Goal: Task Accomplishment & Management: Contribute content

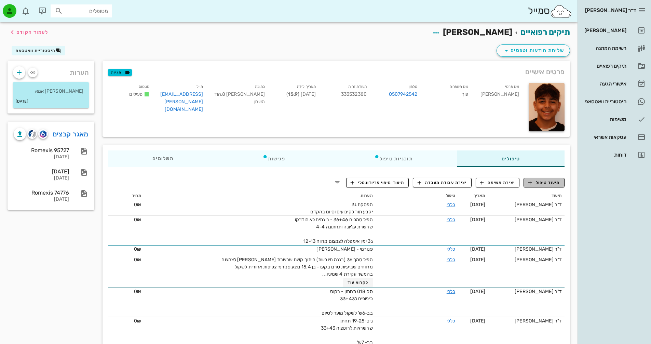
click at [543, 183] on span "תיעוד טיפול" at bounding box center [544, 182] width 32 height 6
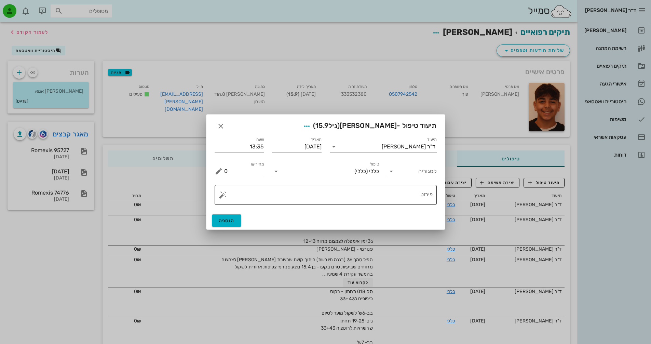
click at [221, 197] on button "button" at bounding box center [223, 195] width 8 height 8
click at [237, 181] on div "[DEMOGRAPHIC_DATA]" at bounding box center [247, 181] width 56 height 14
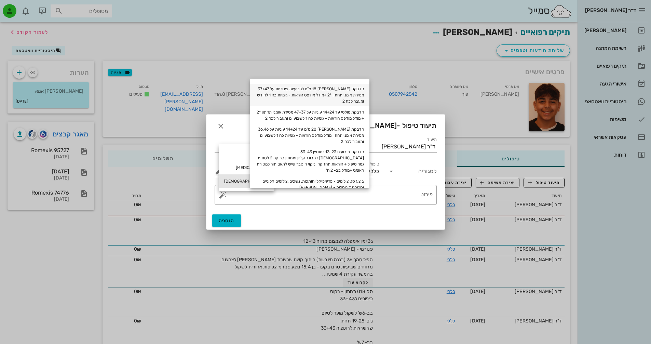
scroll to position [68, 0]
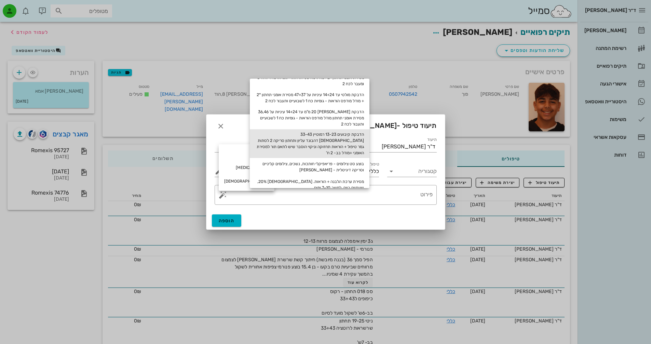
click at [340, 140] on div "הדבקת קיבועים 13-23 רמוטיין 33-43 [DEMOGRAPHIC_DATA] דהבונד עליון ותחתון סריקה …" at bounding box center [310, 143] width 120 height 29
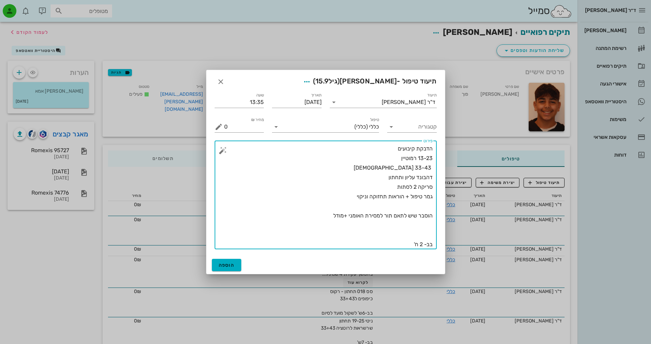
click at [421, 244] on textarea "הדבקת קיבועים 13-23 רמוטיין 33-43 [DEMOGRAPHIC_DATA] דהבונד עליון ותחתון סריקה …" at bounding box center [328, 196] width 208 height 105
type textarea "הדבקת קיבועים 13-23 רמוטיין 33-43 [DEMOGRAPHIC_DATA] דהבונד עליון ותחתון סריקה …"
click at [311, 79] on icon "button" at bounding box center [307, 82] width 8 height 8
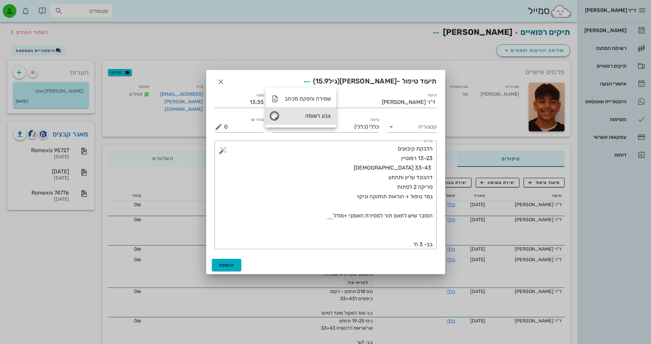
click at [318, 118] on div "צבע רשומה" at bounding box center [308, 115] width 46 height 6
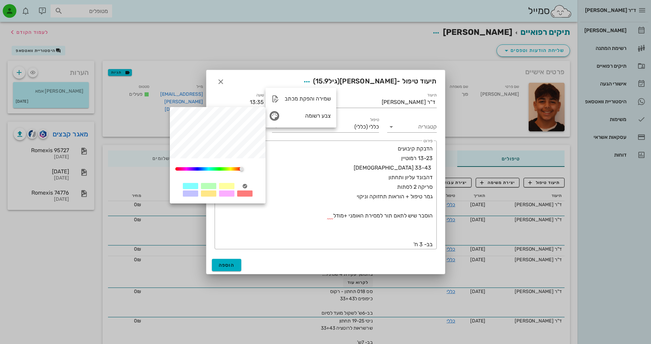
click at [203, 185] on div at bounding box center [208, 186] width 15 height 6
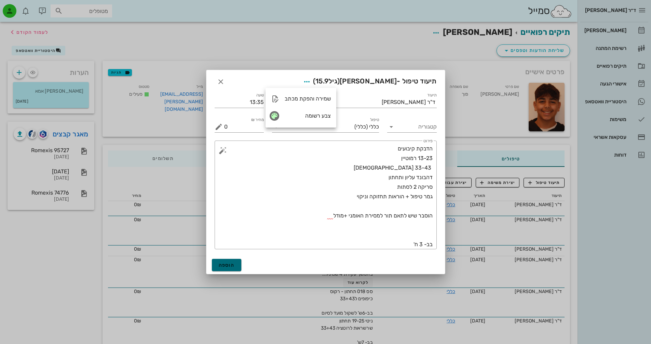
click at [231, 265] on span "הוספה" at bounding box center [227, 265] width 16 height 6
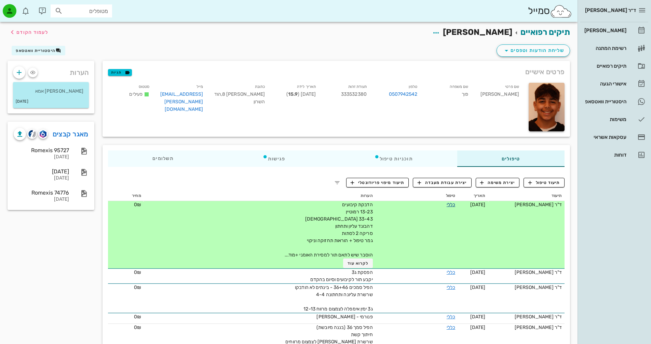
click at [447, 205] on link "כללי" at bounding box center [451, 205] width 9 height 6
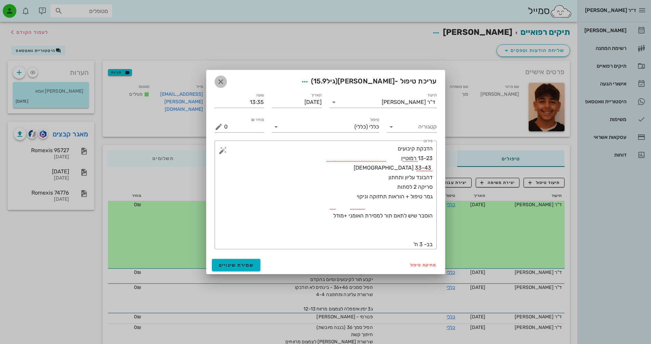
click at [219, 83] on icon "button" at bounding box center [221, 82] width 8 height 8
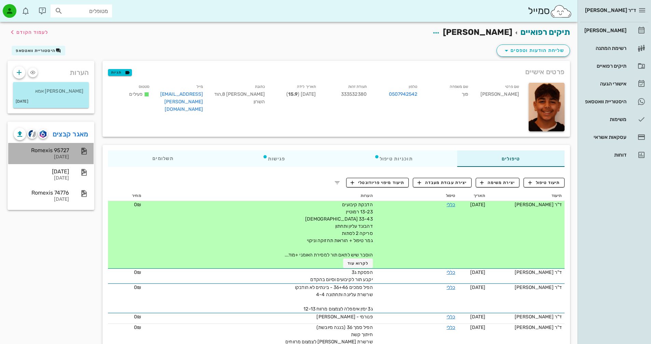
click at [54, 150] on div "Romexis 95727" at bounding box center [41, 150] width 55 height 6
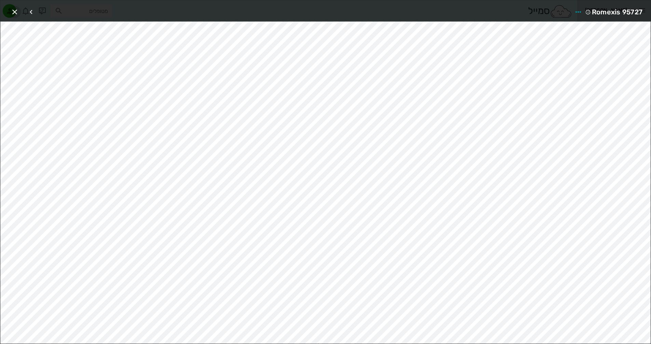
click at [15, 12] on icon "button" at bounding box center [15, 12] width 8 height 8
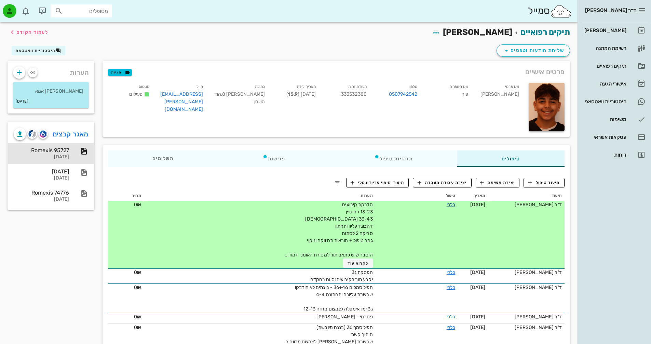
click at [447, 204] on link "כללי" at bounding box center [451, 205] width 9 height 6
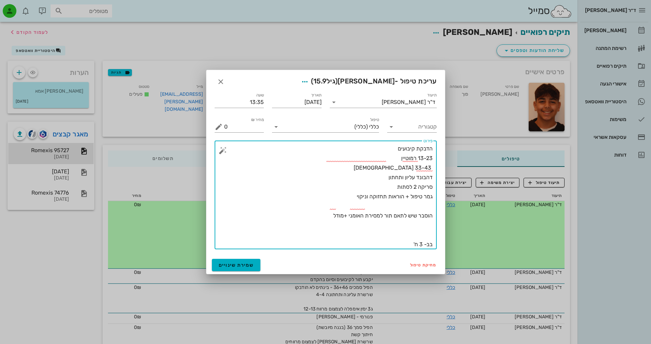
click at [429, 205] on textarea "הדבקת קיבועים 13-23 רמוטיין 33-43 [DEMOGRAPHIC_DATA] דהבונד עליון ותחתון סריקה …" at bounding box center [328, 196] width 208 height 105
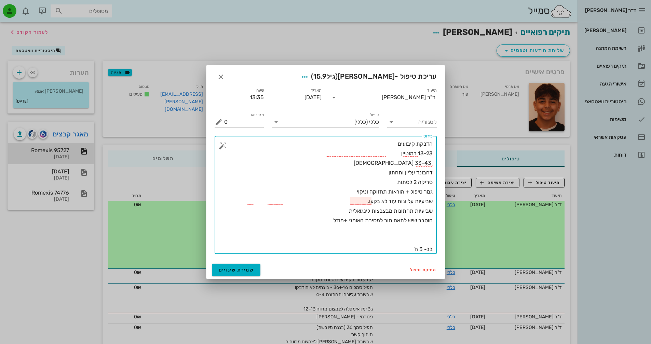
click at [344, 212] on textarea "הדבקת קיבועים 13-23 רמוטיין 33-43 [DEMOGRAPHIC_DATA] דהבונד עליון ותחתון סריקה …" at bounding box center [328, 196] width 208 height 115
click at [349, 209] on textarea "הדבקת קיבועים 13-23 רמוטיין 33-43 [DEMOGRAPHIC_DATA] דהבונד עליון ותחתון סריקה …" at bounding box center [328, 196] width 208 height 115
drag, startPoint x: 331, startPoint y: 208, endPoint x: 344, endPoint y: 212, distance: 12.7
click at [332, 208] on textarea "הדבקת קיבועים 13-23 רמוטיין 33-43 [DEMOGRAPHIC_DATA] דהבונד עליון ותחתון סריקה …" at bounding box center [328, 196] width 208 height 115
click at [351, 234] on textarea "הדבקת קיבועים 13-23 רמוטיין 33-43 [DEMOGRAPHIC_DATA] דהבונד עליון ותחתון סריקה …" at bounding box center [328, 196] width 208 height 115
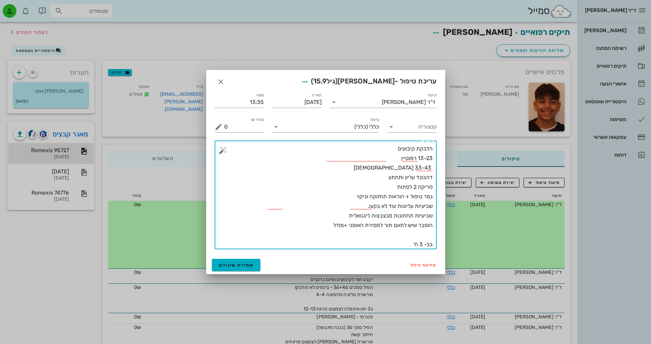
click at [344, 218] on textarea "הדבקת קיבועים 13-23 רמוטיין 33-43 [DEMOGRAPHIC_DATA] דהבונד עליון ותחתון סריקה …" at bounding box center [328, 196] width 208 height 105
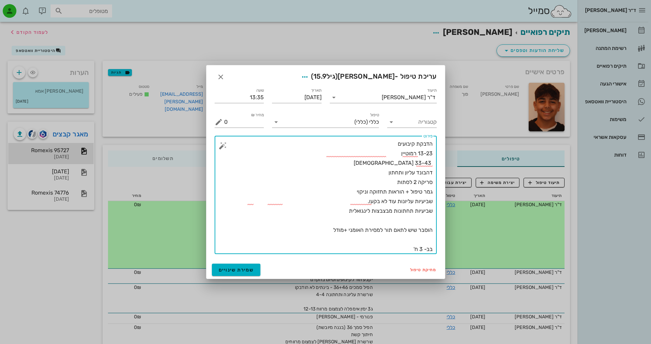
click at [364, 202] on textarea "הדבקת קיבועים 13-23 רמוטיין 33-43 [DEMOGRAPHIC_DATA] דהבונד עליון ותחתון סריקה …" at bounding box center [328, 196] width 208 height 115
type textarea "הדבקת קיבועים 13-23 רמוטיין 33-43 [DEMOGRAPHIC_DATA] דהבונד עליון ותחתון סריקה …"
click at [244, 272] on span "שמירת שינויים" at bounding box center [236, 270] width 35 height 6
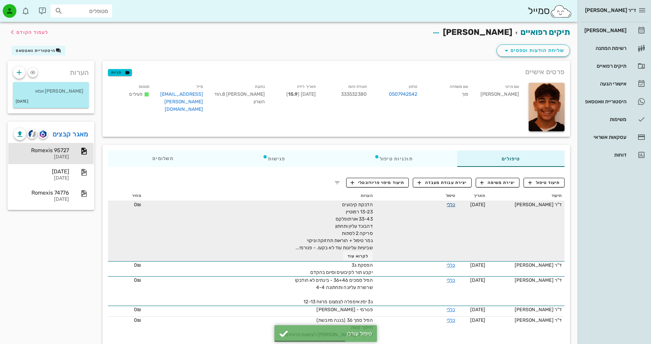
click at [447, 205] on link "כללי" at bounding box center [451, 205] width 9 height 6
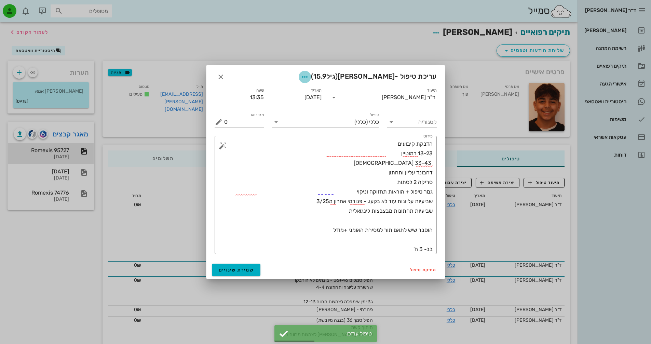
drag, startPoint x: 327, startPoint y: 76, endPoint x: 324, endPoint y: 81, distance: 6.1
click at [309, 76] on icon "button" at bounding box center [305, 77] width 8 height 8
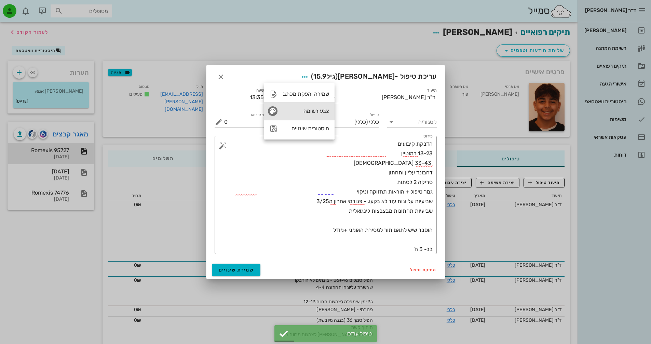
click at [295, 113] on div "צבע רשומה" at bounding box center [306, 111] width 46 height 6
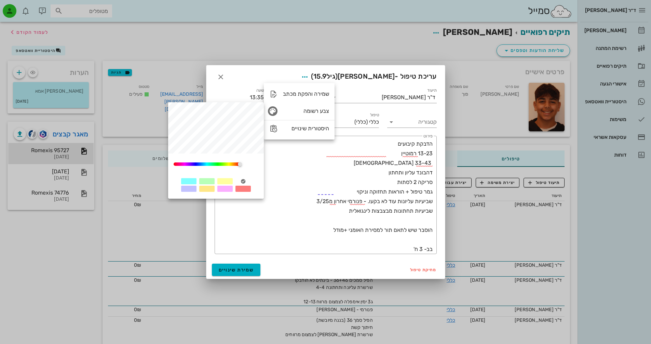
click at [205, 180] on div at bounding box center [206, 181] width 15 height 6
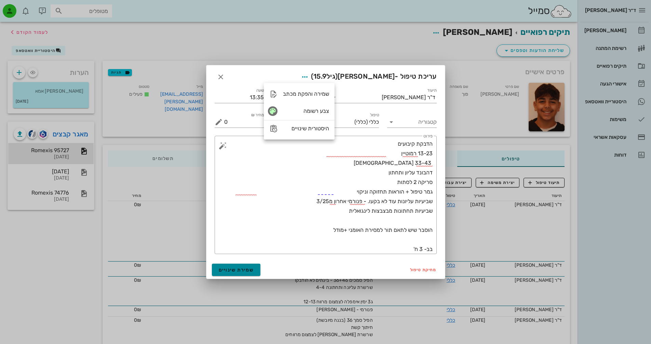
click at [229, 273] on button "שמירת שינויים" at bounding box center [236, 270] width 49 height 12
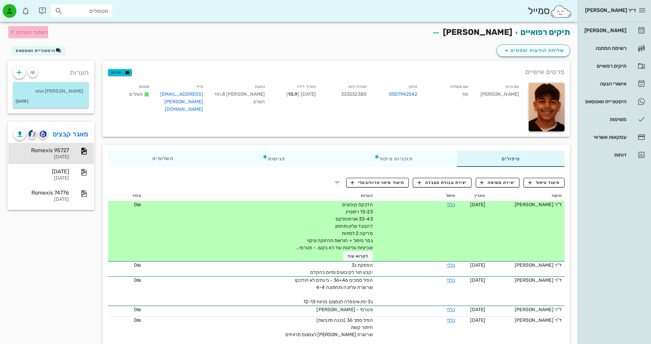
click at [21, 31] on span "לעמוד הקודם" at bounding box center [32, 32] width 32 height 6
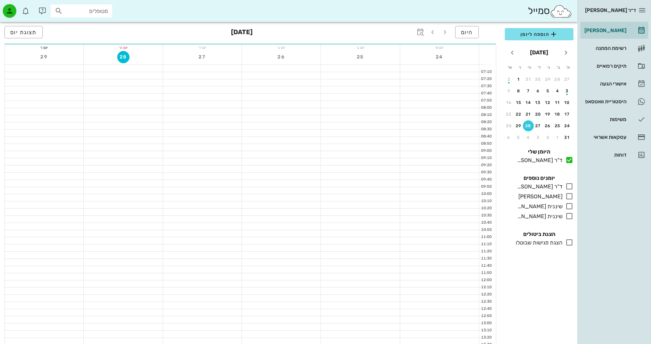
scroll to position [137, 0]
